Goal: Task Accomplishment & Management: Use online tool/utility

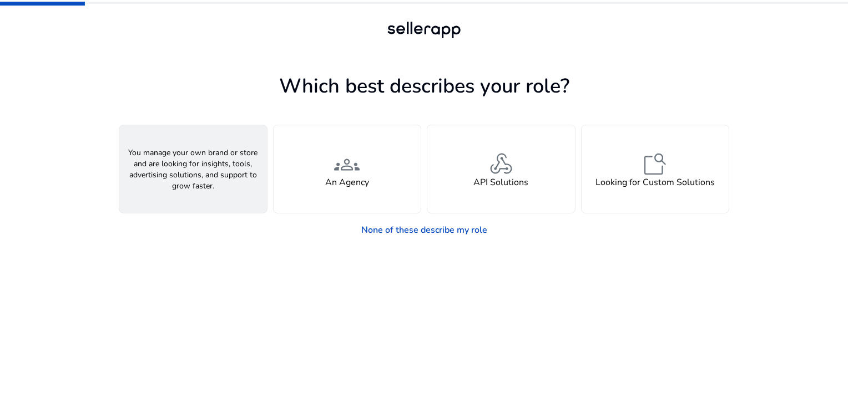
click at [227, 179] on div "person A Seller" at bounding box center [193, 169] width 148 height 88
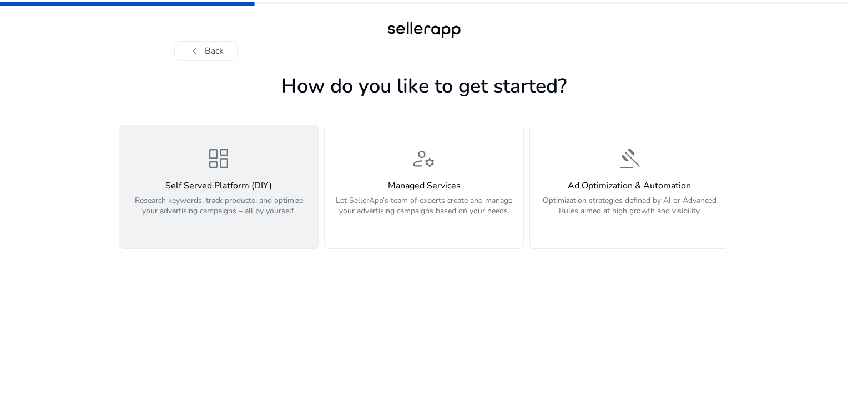
click at [220, 148] on span "dashboard" at bounding box center [218, 158] width 27 height 27
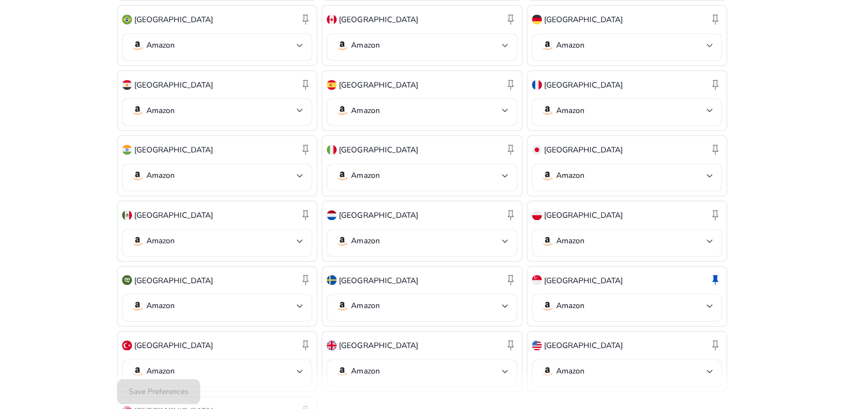
scroll to position [414, 0]
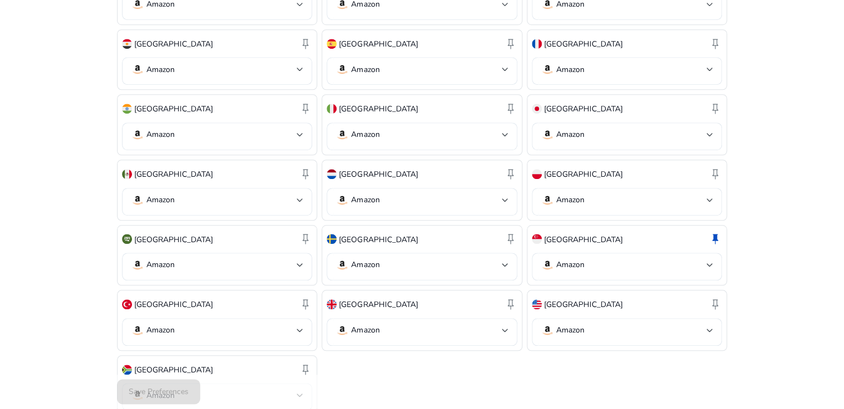
click at [188, 392] on div "Save Preferences" at bounding box center [422, 393] width 610 height 34
click at [189, 391] on div "Save Preferences" at bounding box center [422, 393] width 610 height 34
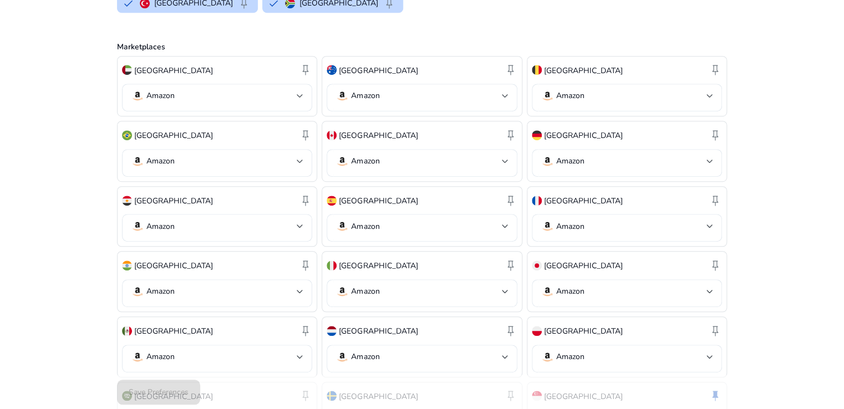
scroll to position [277, 0]
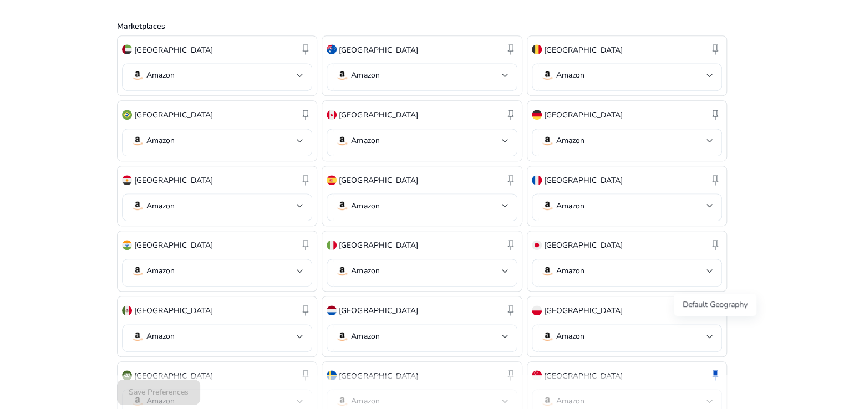
click at [712, 369] on span "keep" at bounding box center [715, 375] width 13 height 13
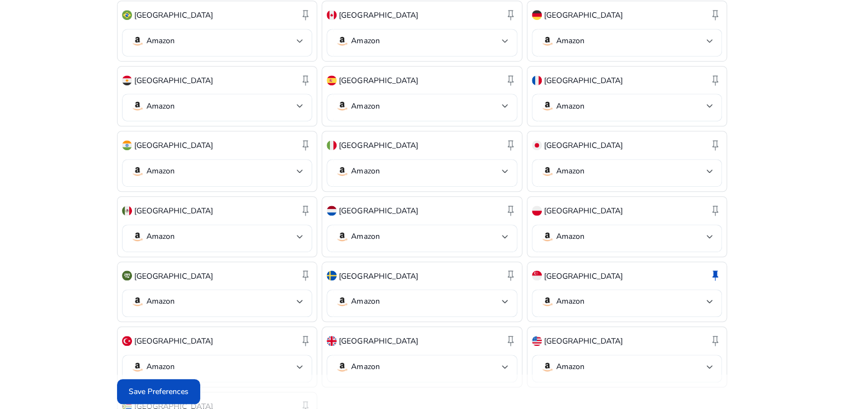
scroll to position [388, 0]
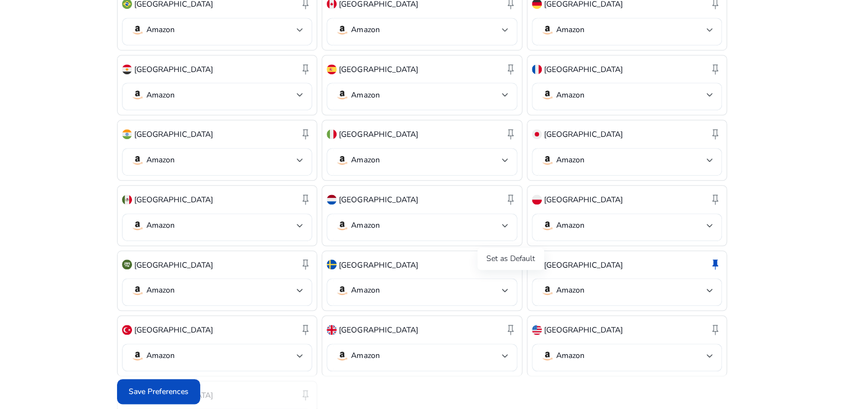
click at [508, 323] on span "keep" at bounding box center [510, 329] width 13 height 13
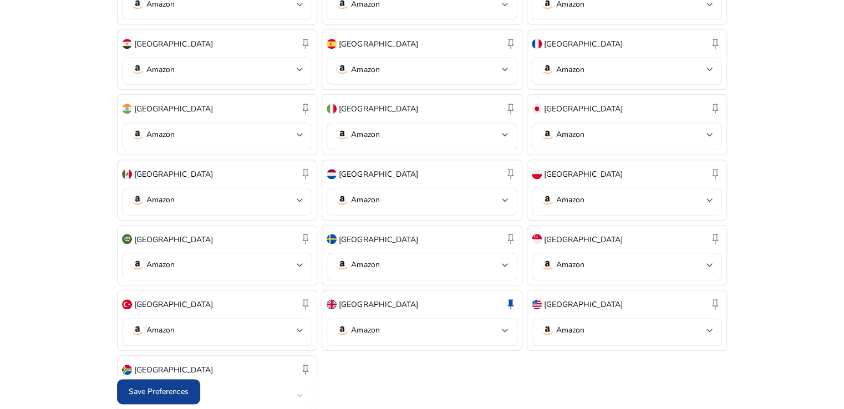
click at [155, 389] on span "Save Preferences" at bounding box center [159, 393] width 60 height 12
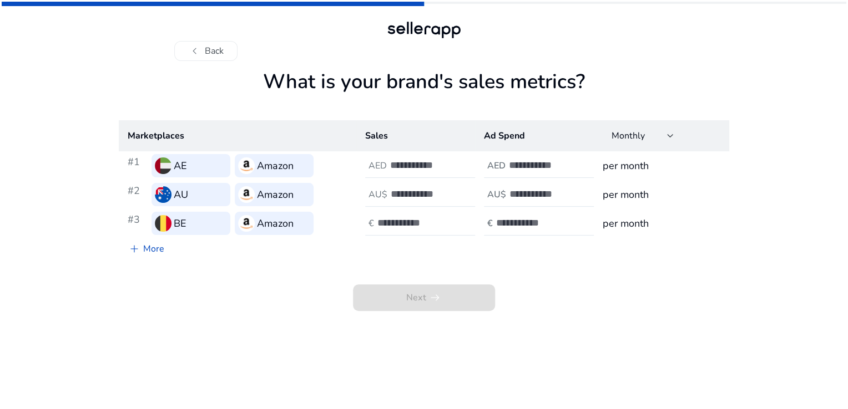
scroll to position [0, 0]
click at [157, 253] on link "add More" at bounding box center [146, 249] width 54 height 22
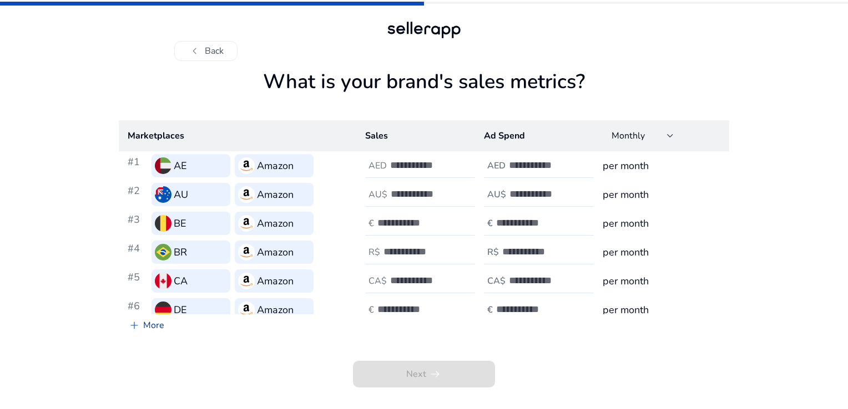
click at [159, 330] on link "add More" at bounding box center [146, 326] width 54 height 22
click at [219, 47] on button "chevron_left Back" at bounding box center [205, 51] width 63 height 20
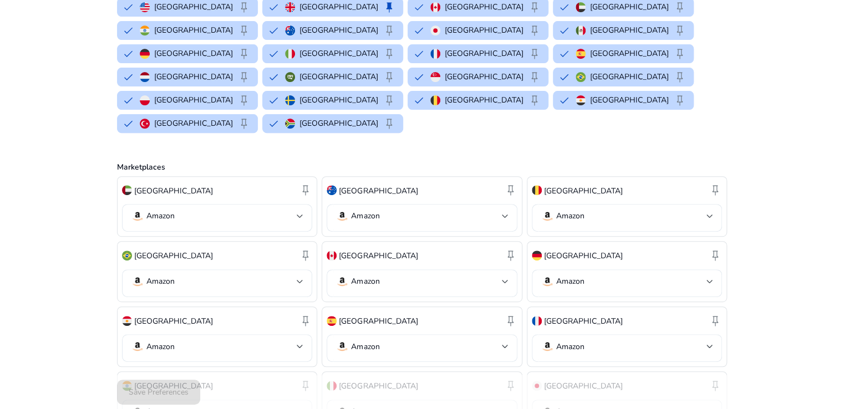
scroll to position [26, 0]
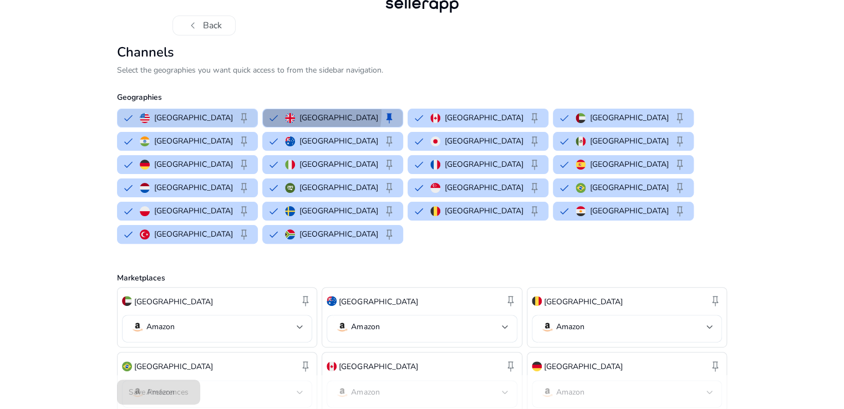
drag, startPoint x: 264, startPoint y: 112, endPoint x: 179, endPoint y: 113, distance: 85.4
click at [179, 113] on div "United States keep [GEOGRAPHIC_DATA] keep [GEOGRAPHIC_DATA] keep [GEOGRAPHIC_DA…" at bounding box center [420, 177] width 615 height 140
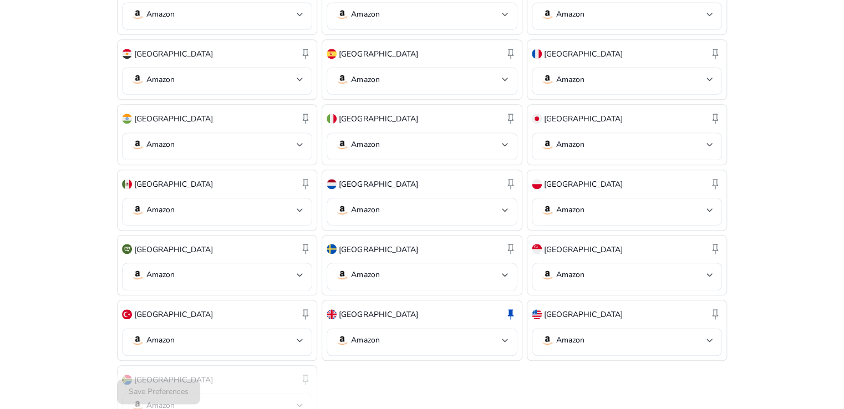
scroll to position [0, 0]
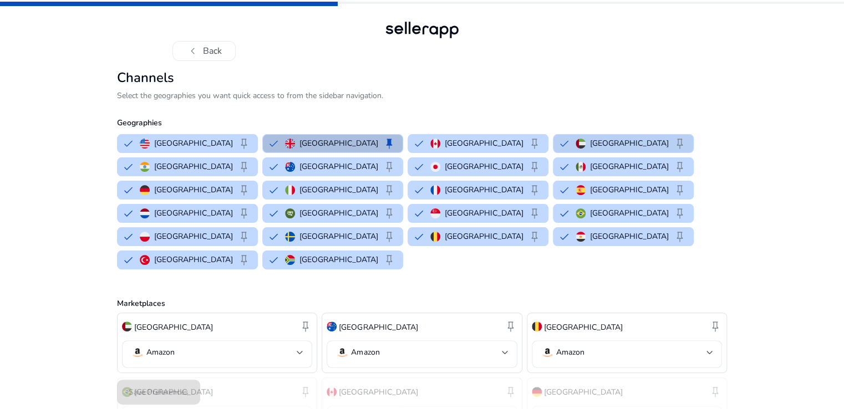
click at [590, 143] on p "[GEOGRAPHIC_DATA]" at bounding box center [629, 144] width 79 height 12
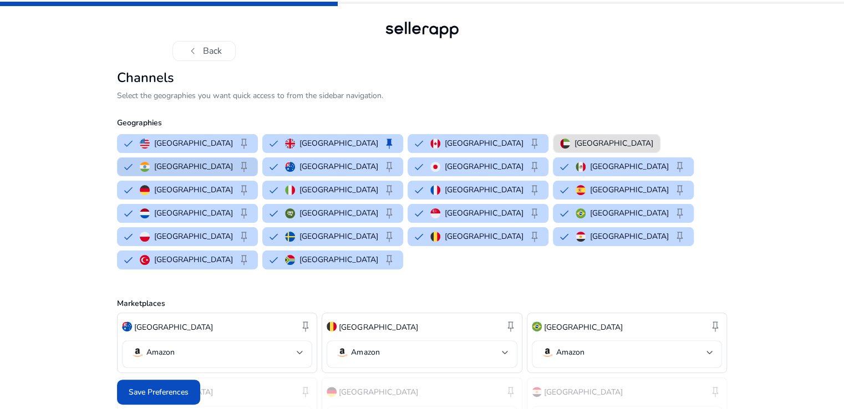
click at [233, 161] on p "[GEOGRAPHIC_DATA]" at bounding box center [193, 167] width 79 height 12
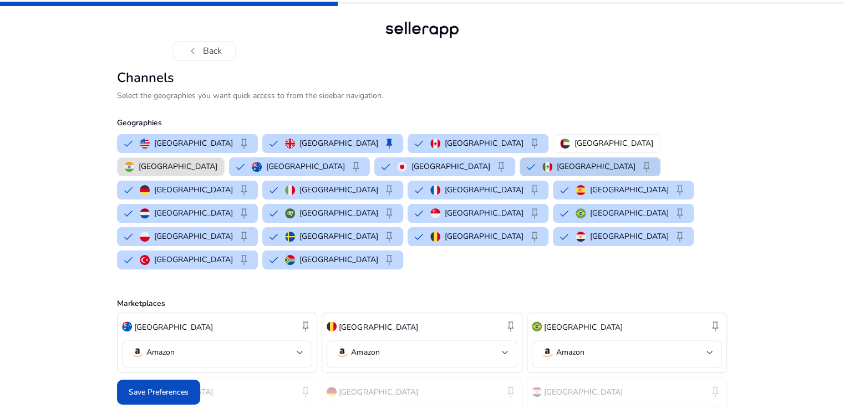
drag, startPoint x: 156, startPoint y: 171, endPoint x: 193, endPoint y: 171, distance: 36.6
click at [412, 171] on p "[GEOGRAPHIC_DATA]" at bounding box center [451, 167] width 79 height 12
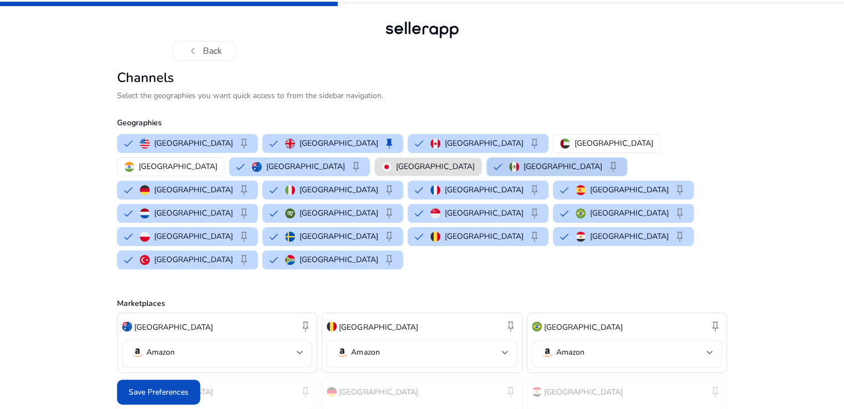
click at [524, 172] on p "[GEOGRAPHIC_DATA]" at bounding box center [563, 167] width 79 height 12
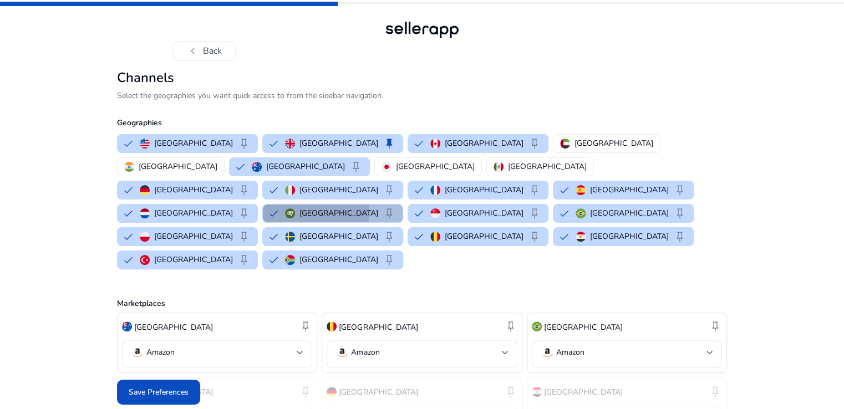
click at [300, 207] on p "[GEOGRAPHIC_DATA]" at bounding box center [339, 213] width 79 height 12
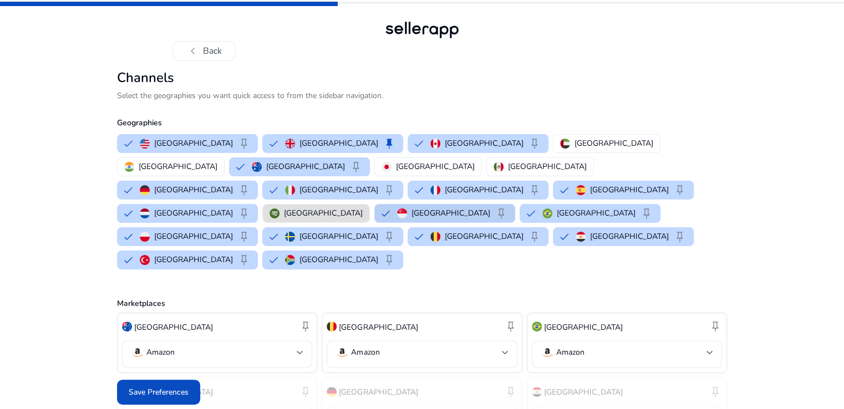
click at [412, 207] on p "[GEOGRAPHIC_DATA]" at bounding box center [451, 213] width 79 height 12
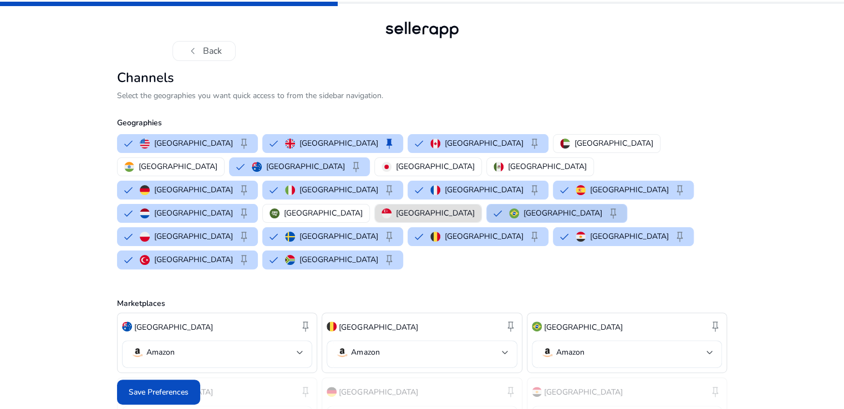
click at [524, 207] on p "[GEOGRAPHIC_DATA]" at bounding box center [563, 213] width 79 height 12
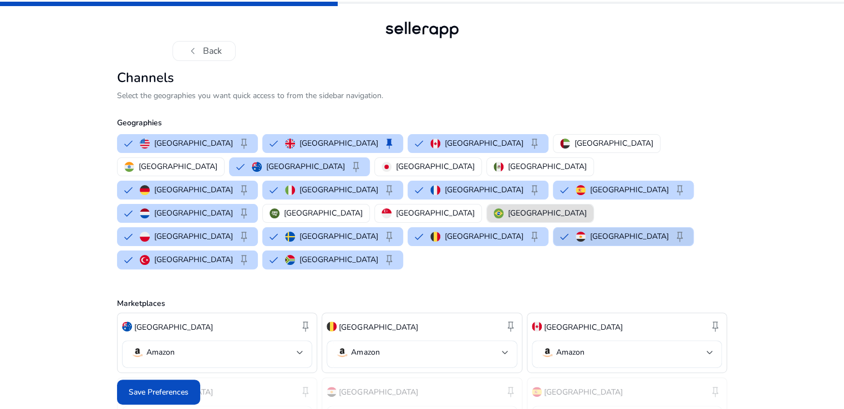
click at [624, 228] on button "Egypt keep" at bounding box center [624, 237] width 140 height 18
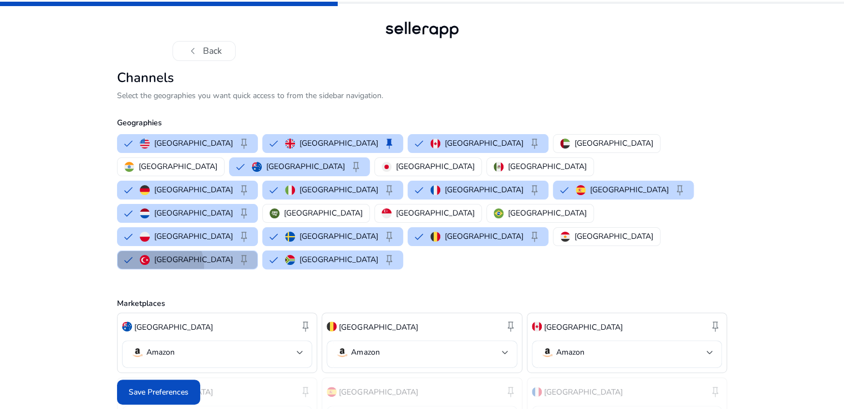
click at [158, 251] on button "Turkey keep" at bounding box center [188, 260] width 140 height 18
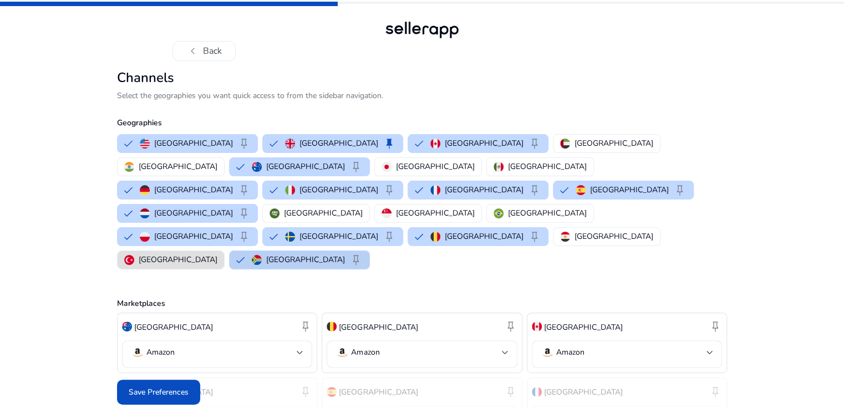
click at [266, 254] on p "[GEOGRAPHIC_DATA]" at bounding box center [305, 260] width 79 height 12
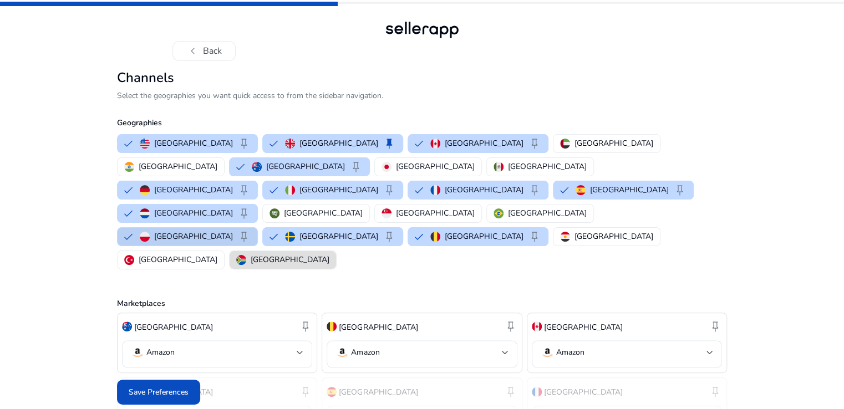
click at [251, 230] on div "Poland keep" at bounding box center [195, 236] width 111 height 13
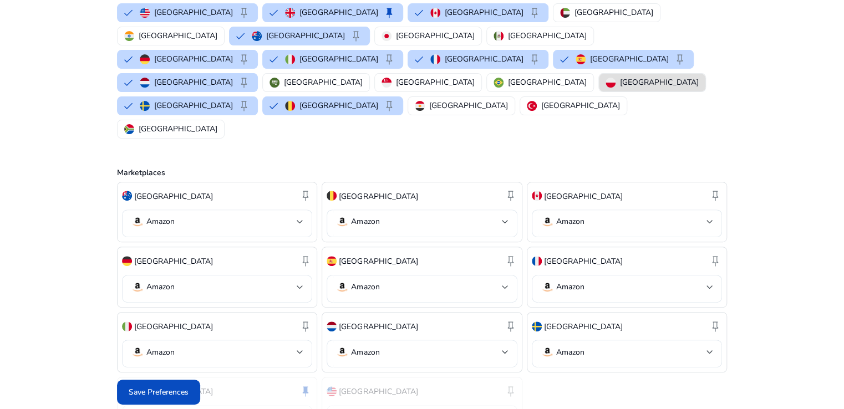
scroll to position [154, 0]
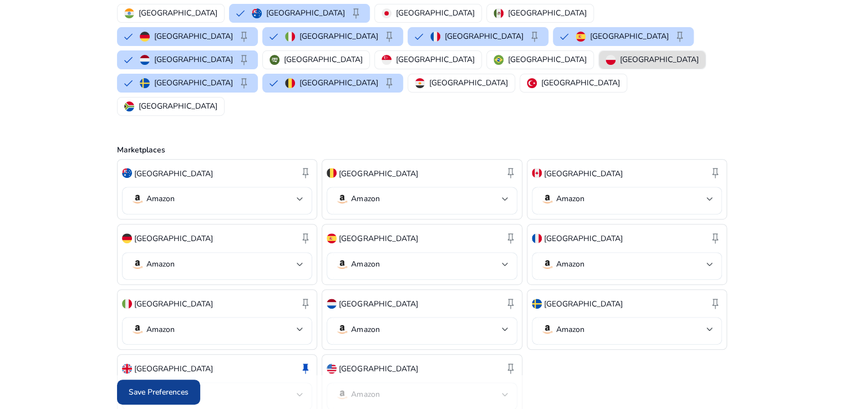
click at [153, 389] on span "Save Preferences" at bounding box center [159, 393] width 60 height 12
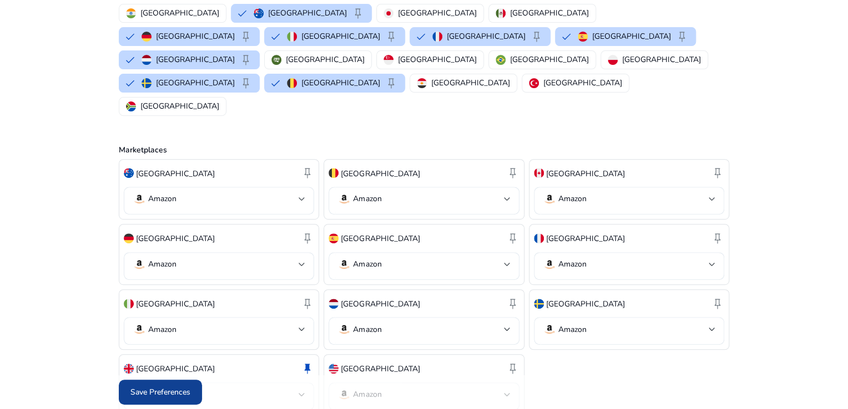
scroll to position [0, 0]
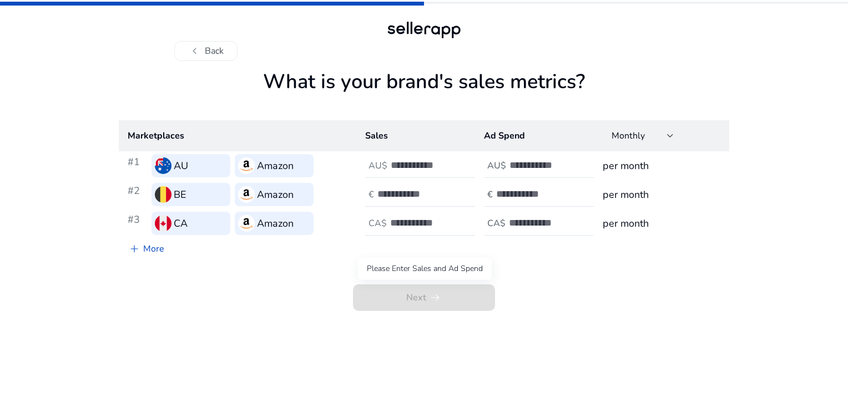
click at [424, 306] on span "Next arrow_right_alt" at bounding box center [424, 298] width 142 height 27
click at [552, 172] on div at bounding box center [559, 166] width 100 height 24
type input "*"
click at [524, 203] on div at bounding box center [546, 195] width 100 height 24
type input "*"
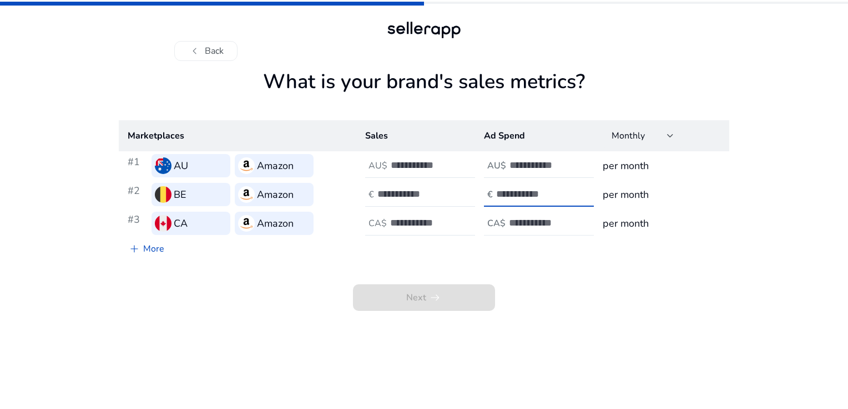
click at [517, 221] on input "number" at bounding box center [546, 223] width 75 height 12
type input "*"
click at [158, 253] on link "add More" at bounding box center [146, 249] width 54 height 22
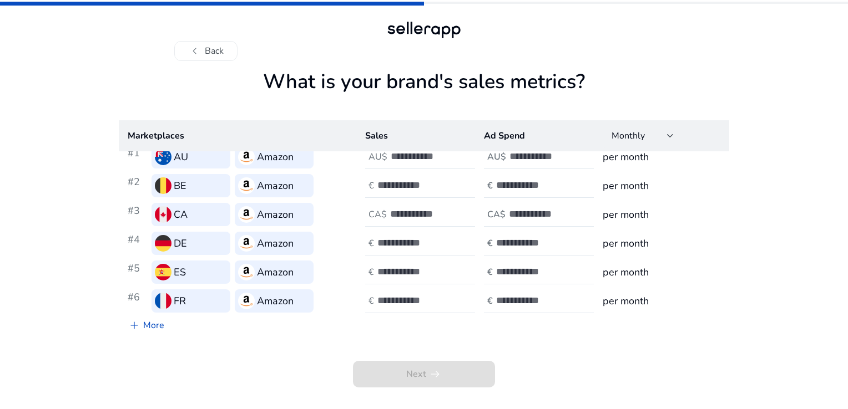
scroll to position [9, 0]
click at [524, 252] on div at bounding box center [546, 243] width 100 height 24
type input "*"
click at [512, 275] on input "number" at bounding box center [533, 271] width 75 height 12
type input "*"
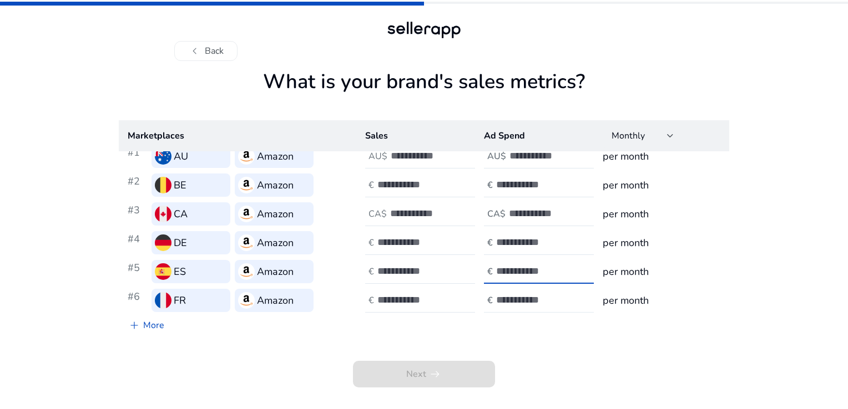
click at [512, 302] on input "number" at bounding box center [533, 300] width 75 height 12
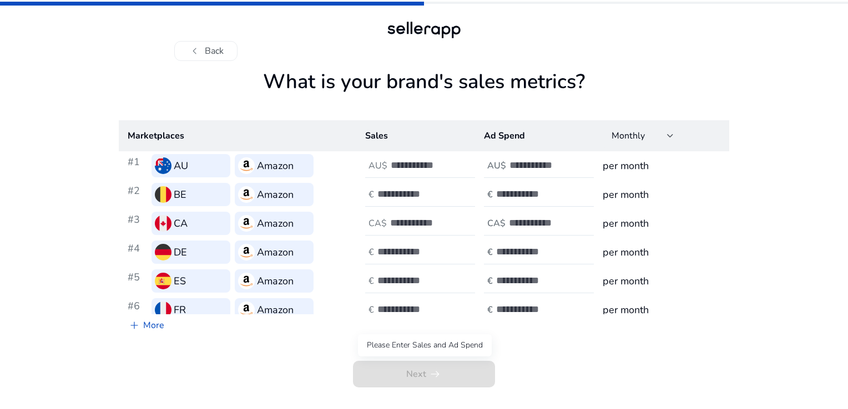
type input "*"
click at [448, 365] on span "Next arrow_right_alt" at bounding box center [424, 374] width 142 height 27
click at [444, 170] on input "number" at bounding box center [428, 165] width 75 height 12
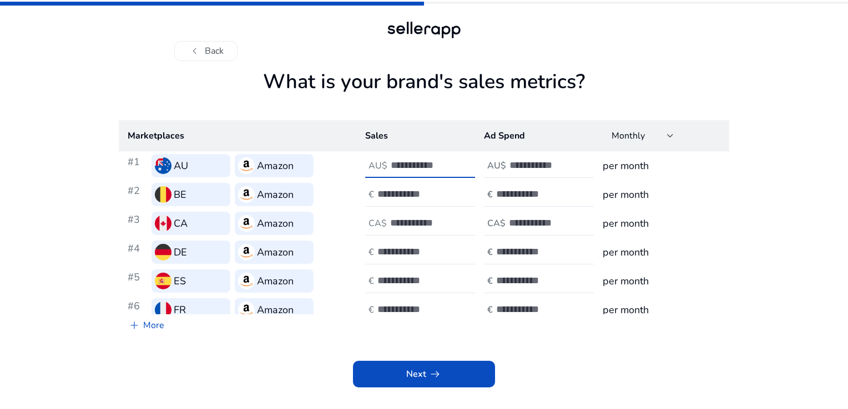
type input "*"
click at [415, 205] on div at bounding box center [427, 195] width 100 height 24
type input "*"
click at [427, 224] on input "number" at bounding box center [427, 223] width 75 height 12
type input "*"
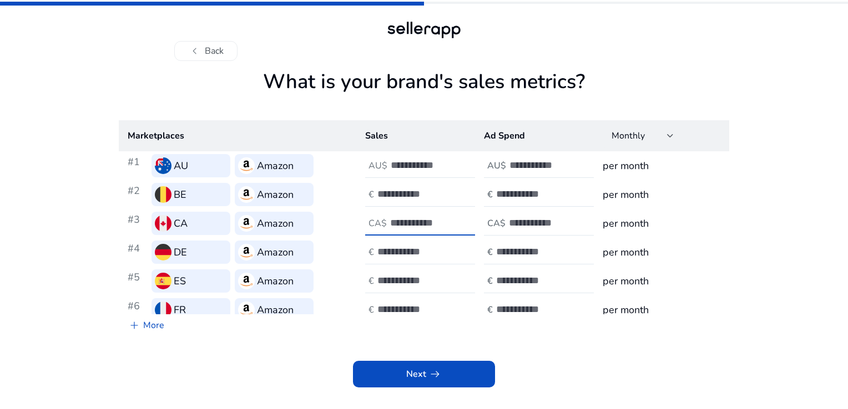
click at [423, 256] on input "number" at bounding box center [414, 252] width 75 height 12
type input "*"
click at [413, 275] on input "number" at bounding box center [414, 281] width 75 height 12
type input "*"
click at [422, 317] on div "Marketplaces Sales Ad Spend Monthly #1 AU Amazon AU$ * AU$ * per month #2 BE Am…" at bounding box center [424, 228] width 610 height 216
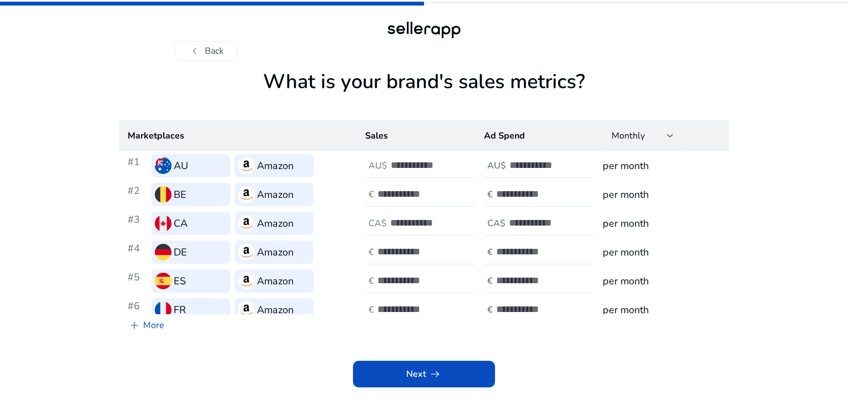
click at [419, 311] on input "number" at bounding box center [414, 309] width 75 height 12
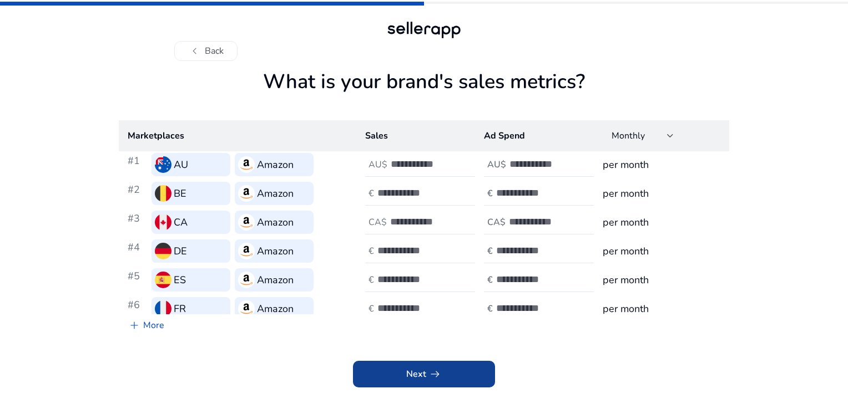
type input "*"
click at [418, 379] on span "Next arrow_right_alt" at bounding box center [424, 374] width 36 height 13
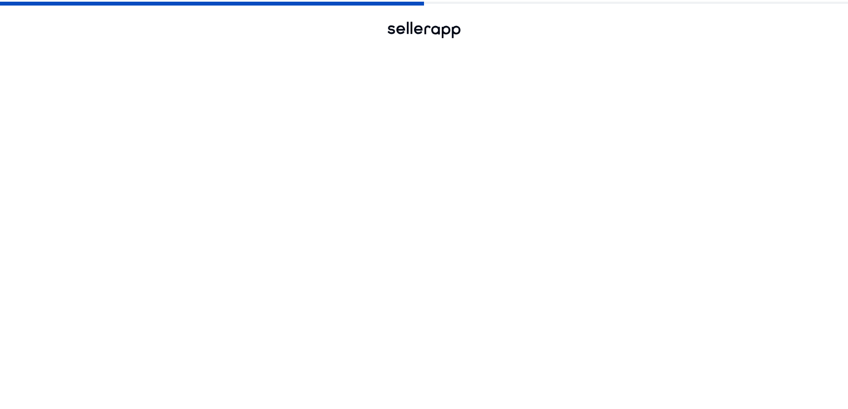
scroll to position [0, 0]
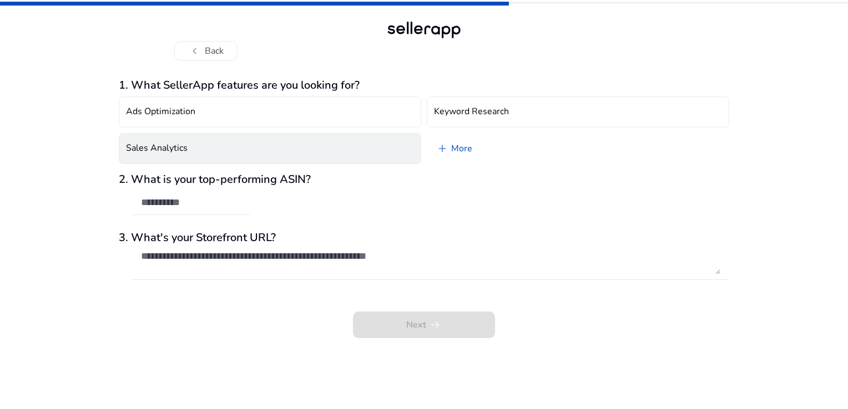
click at [284, 150] on button "Sales Analytics" at bounding box center [270, 148] width 302 height 31
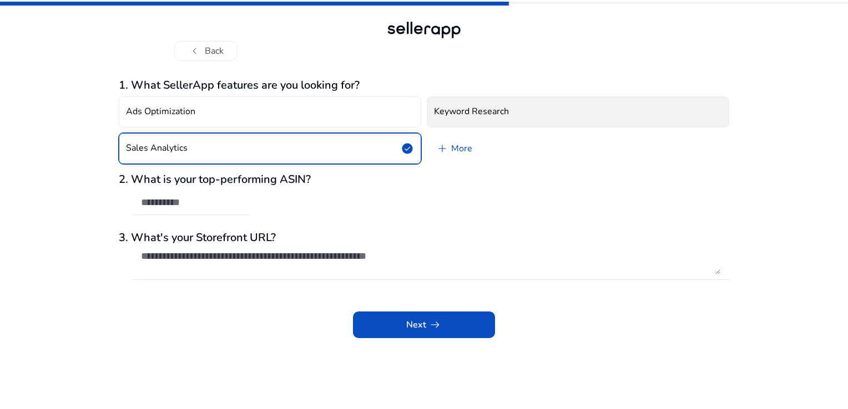
click at [522, 114] on button "Keyword Research" at bounding box center [578, 112] width 302 height 31
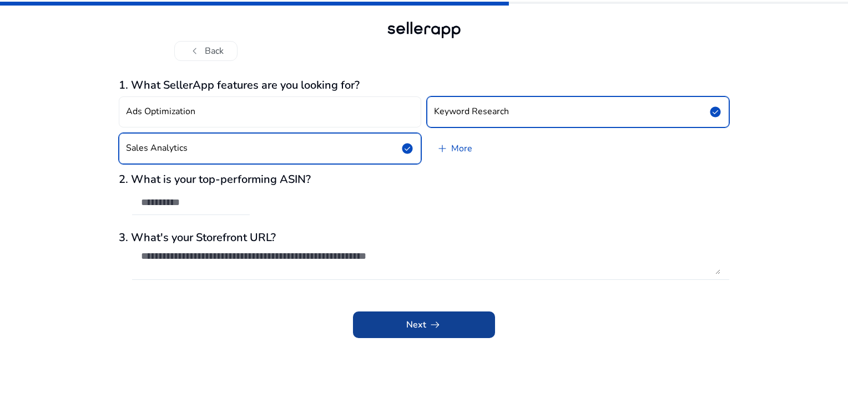
click at [402, 325] on span at bounding box center [424, 325] width 142 height 27
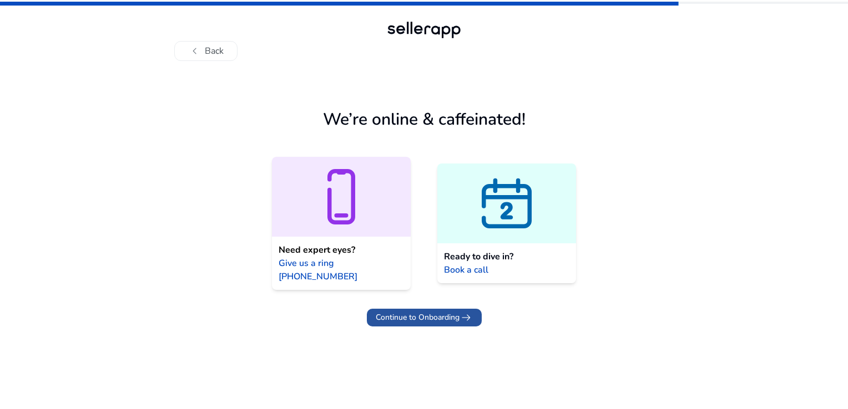
click at [415, 312] on span "Continue to Onboarding" at bounding box center [418, 318] width 84 height 12
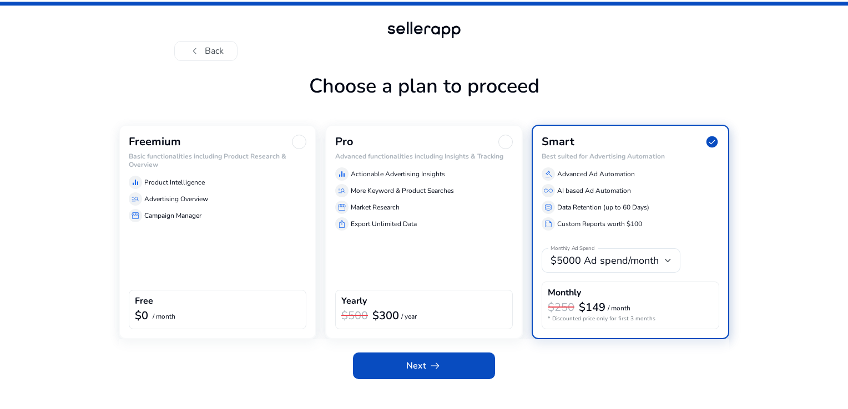
click at [189, 220] on p "Campaign Manager" at bounding box center [172, 216] width 57 height 10
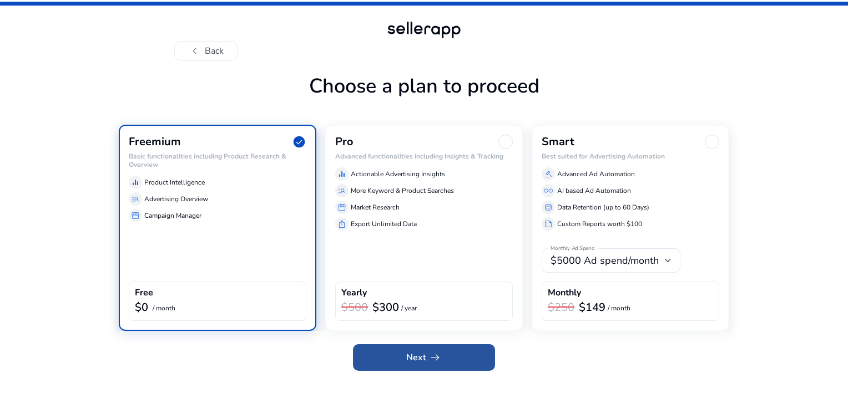
click at [434, 364] on span "arrow_right_alt" at bounding box center [434, 357] width 13 height 13
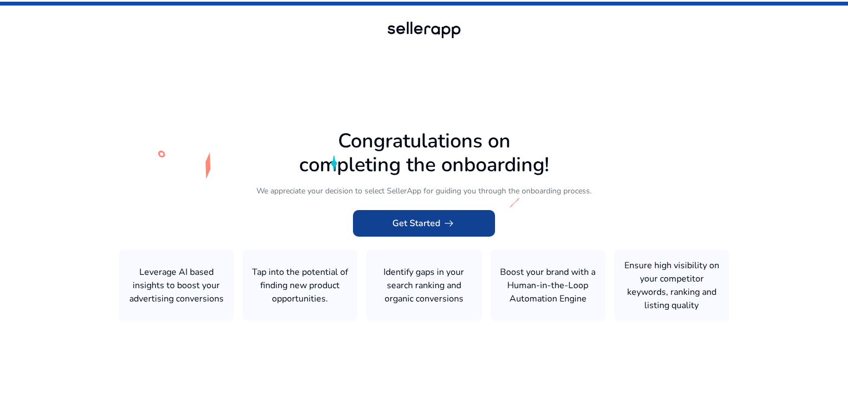
click at [388, 227] on span at bounding box center [424, 223] width 142 height 27
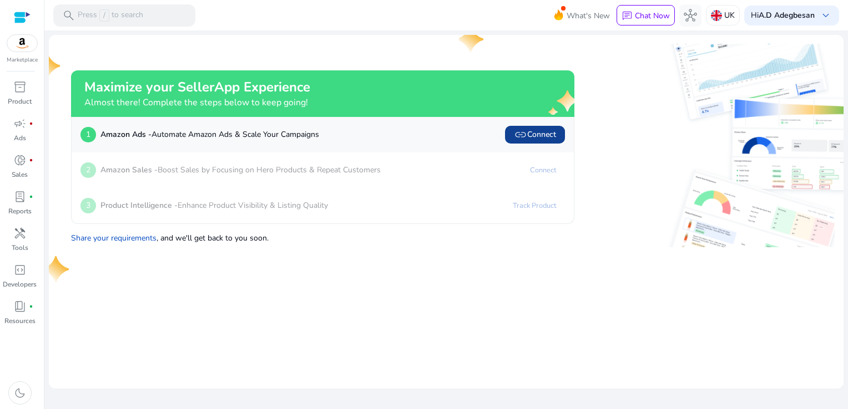
click at [544, 131] on span "link Connect" at bounding box center [535, 134] width 42 height 13
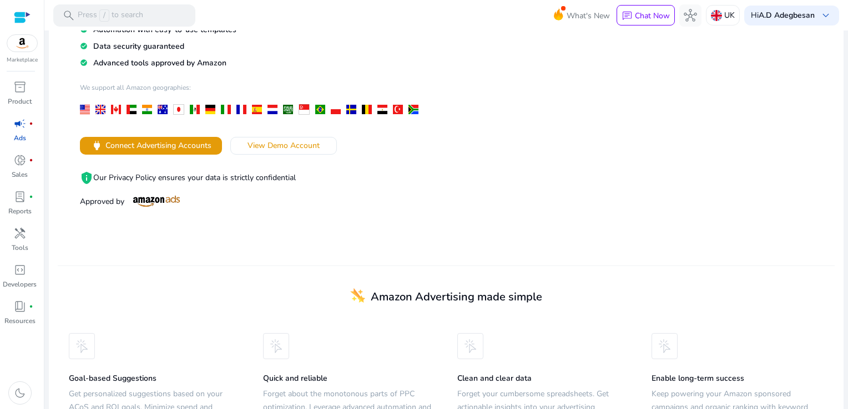
scroll to position [166, 0]
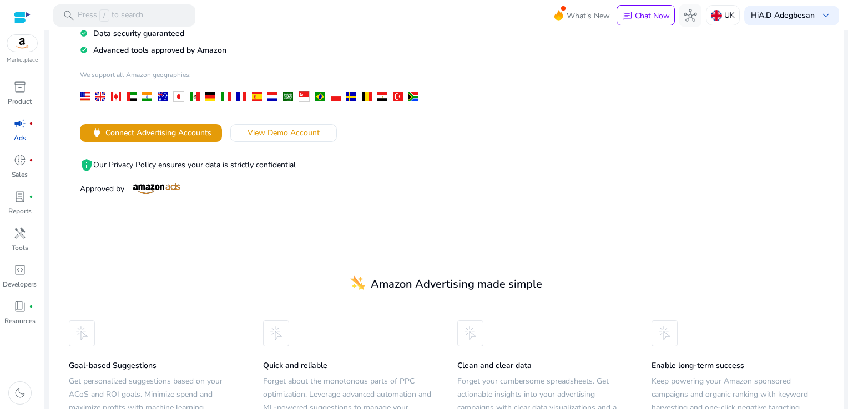
click at [18, 41] on img at bounding box center [22, 43] width 30 height 17
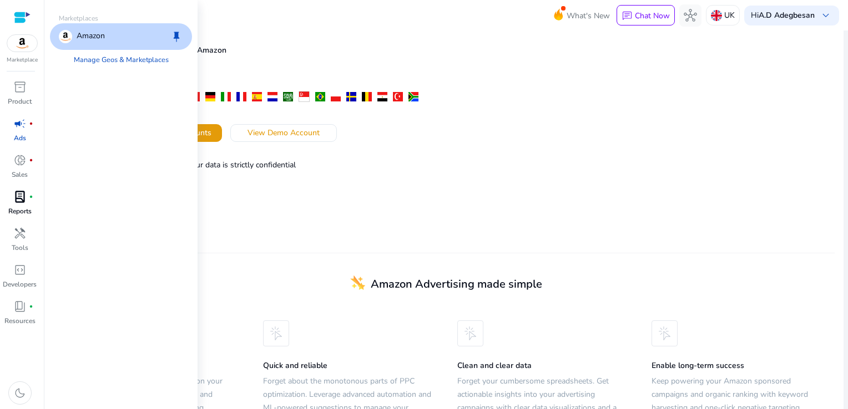
click at [25, 202] on span "lab_profile" at bounding box center [19, 196] width 13 height 13
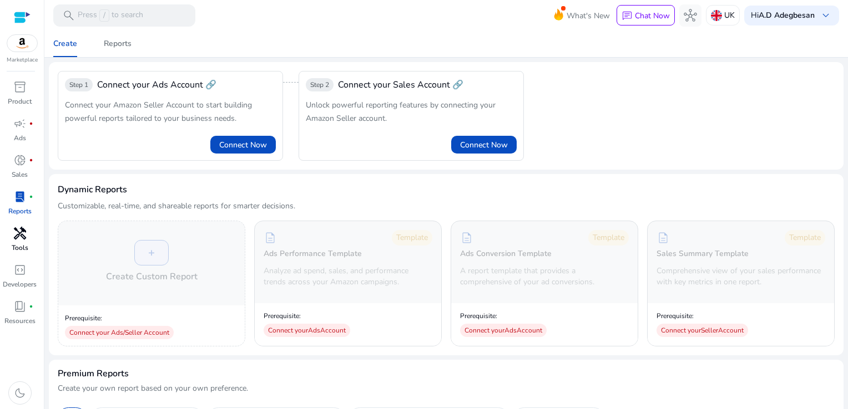
click at [28, 234] on div "handyman" at bounding box center [19, 234] width 31 height 18
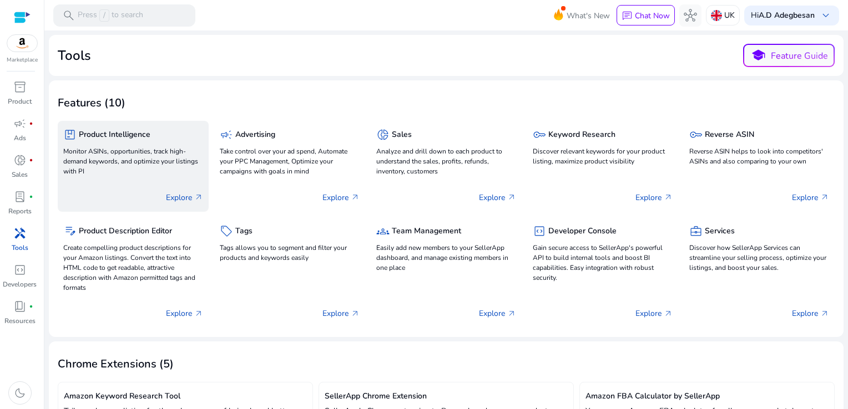
click at [190, 203] on p "Explore arrow_outward" at bounding box center [184, 198] width 37 height 12
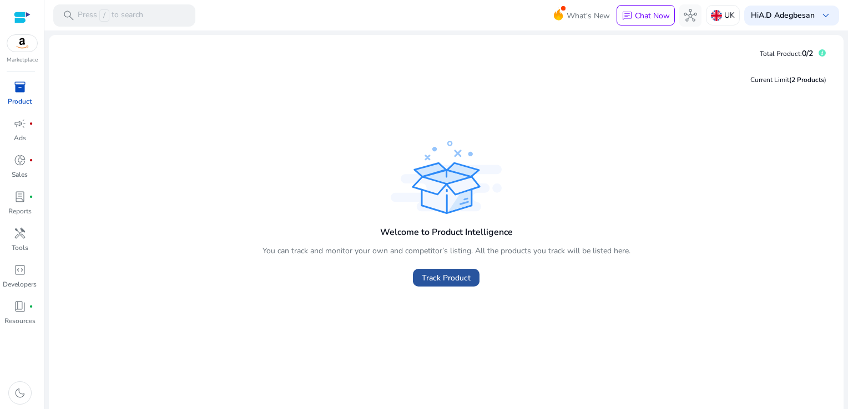
click at [458, 277] on span "Track Product" at bounding box center [446, 278] width 49 height 12
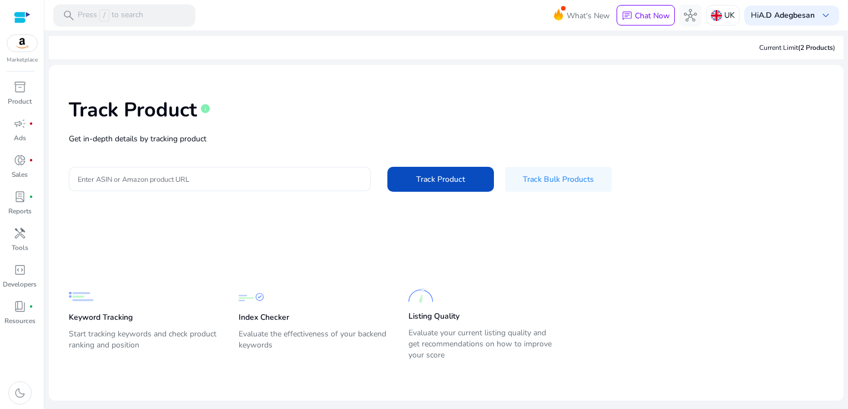
click at [286, 183] on input "Enter ASIN or Amazon product URL" at bounding box center [220, 179] width 284 height 12
drag, startPoint x: 0, startPoint y: 0, endPoint x: 407, endPoint y: 110, distance: 421.3
click at [407, 110] on div "Track Product info" at bounding box center [446, 107] width 755 height 45
